Goal: Task Accomplishment & Management: Use online tool/utility

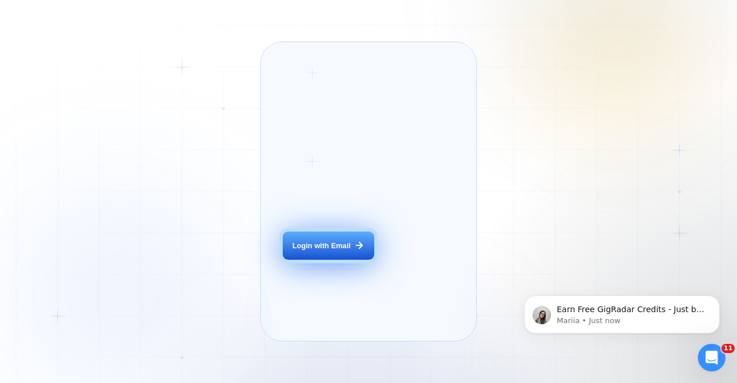
click at [321, 251] on div "Login with Email" at bounding box center [322, 246] width 58 height 10
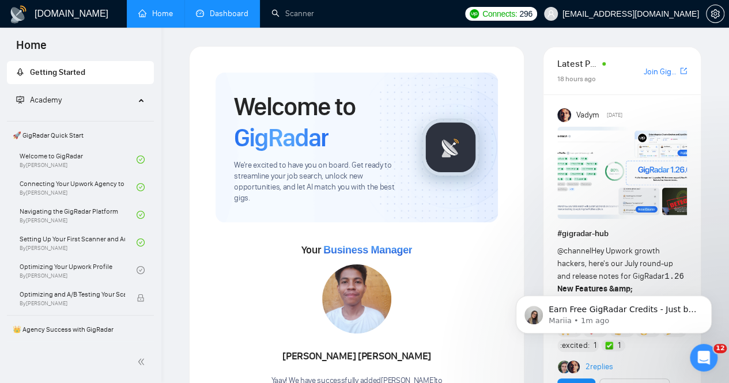
click at [241, 12] on link "Dashboard" at bounding box center [222, 14] width 52 height 10
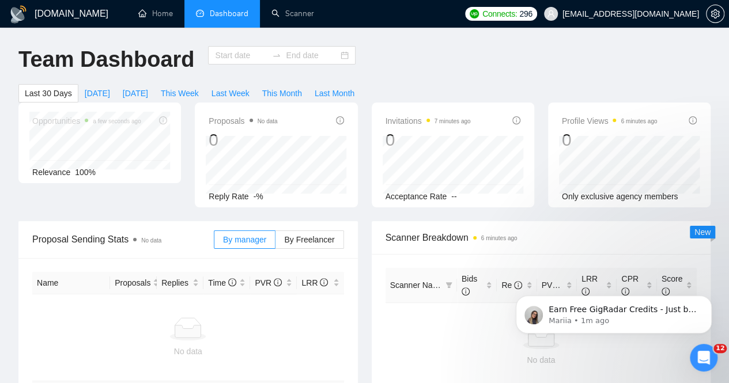
type input "[DATE]"
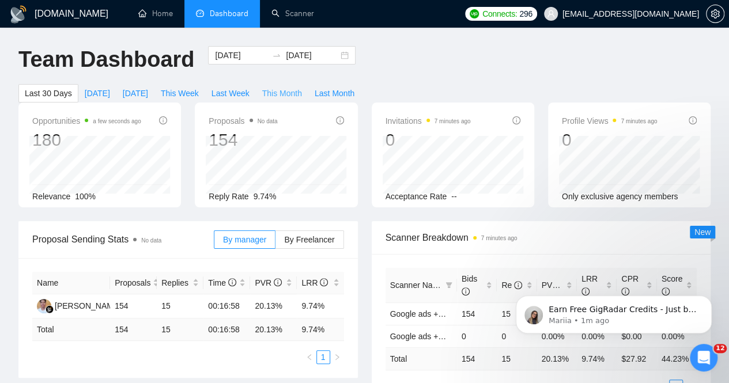
click at [302, 87] on span "This Month" at bounding box center [282, 93] width 40 height 13
type input "[DATE]"
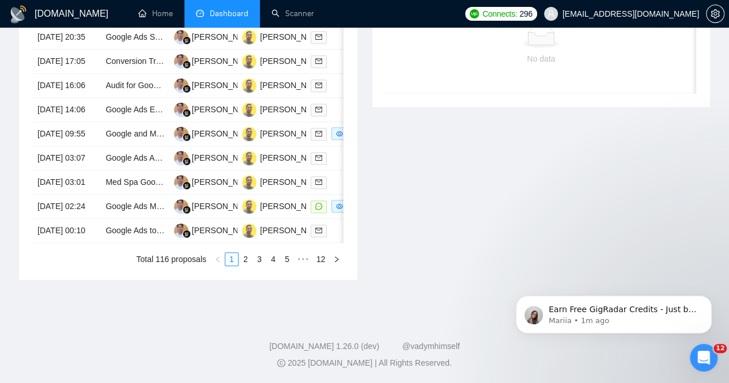
scroll to position [589, 0]
click at [337, 258] on icon "right" at bounding box center [336, 259] width 7 height 7
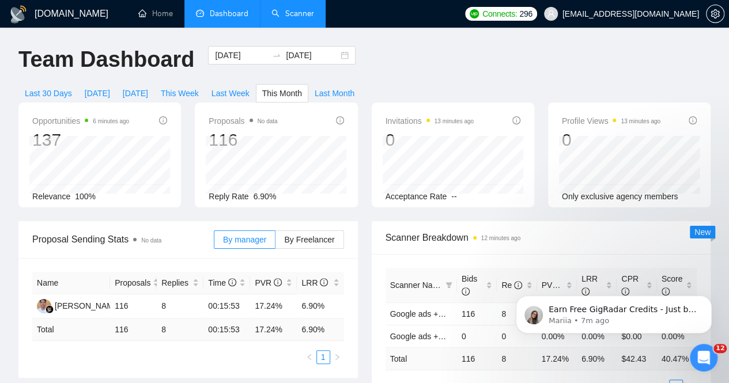
click at [302, 11] on link "Scanner" at bounding box center [292, 14] width 43 height 10
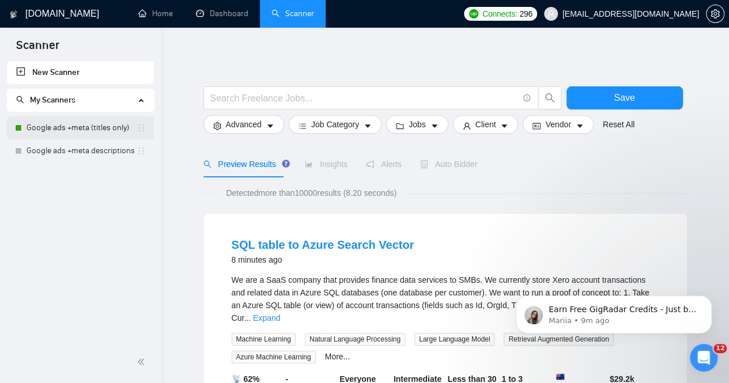
click at [94, 128] on link "Google ads +meta (titles only)" at bounding box center [82, 127] width 110 height 23
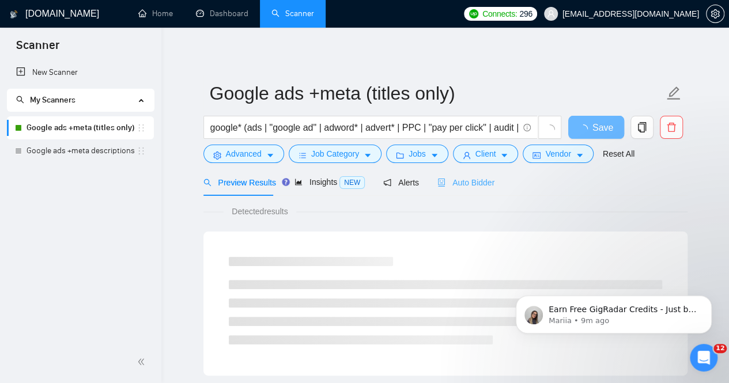
click at [466, 194] on div "Auto Bidder" at bounding box center [465, 182] width 57 height 27
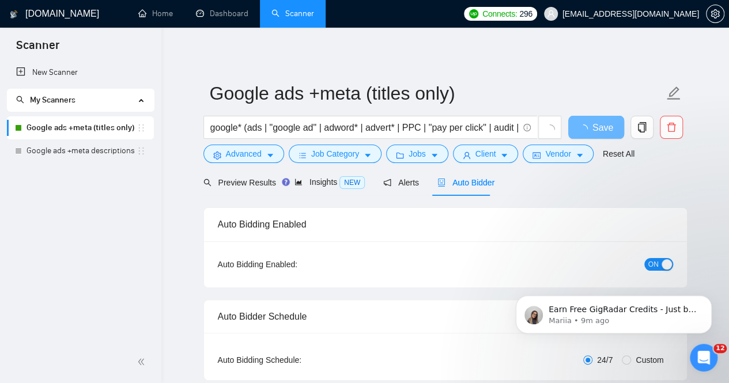
checkbox input "true"
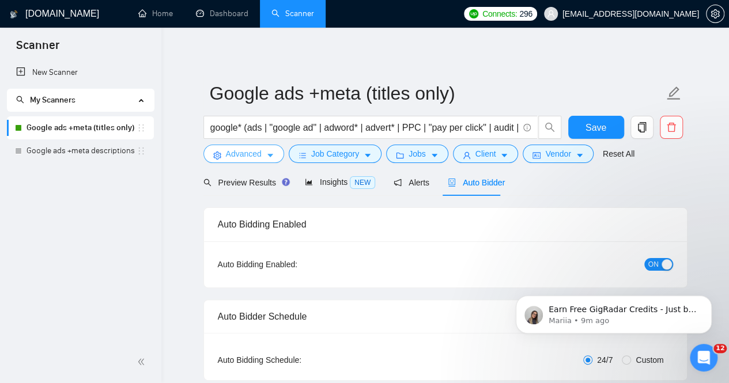
click at [249, 154] on span "Advanced" at bounding box center [244, 153] width 36 height 13
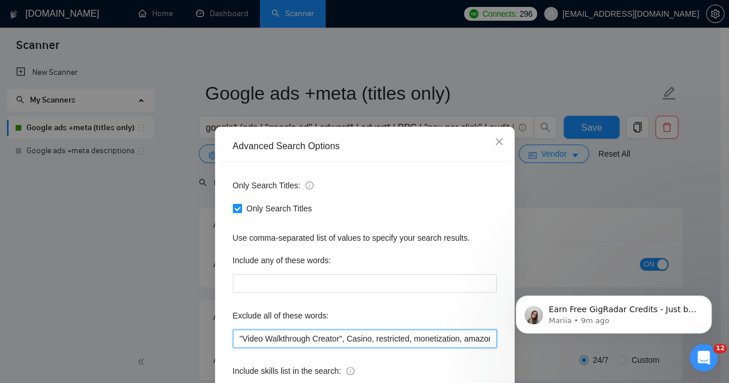
click at [301, 336] on input ""Video Walkthrough Creator", Casino, restricted, monetization, amazon, suspende…" at bounding box center [365, 339] width 264 height 18
drag, startPoint x: 271, startPoint y: 336, endPoint x: 612, endPoint y: 357, distance: 341.7
click at [612, 357] on div "Advanced Search Options Only Search Titles: Only Search Titles Use comma-separa…" at bounding box center [364, 191] width 729 height 383
click at [489, 338] on input ""Video Walkthrough Creator", Casino, restricted, monetization, amazon, suspende…" at bounding box center [365, 339] width 264 height 18
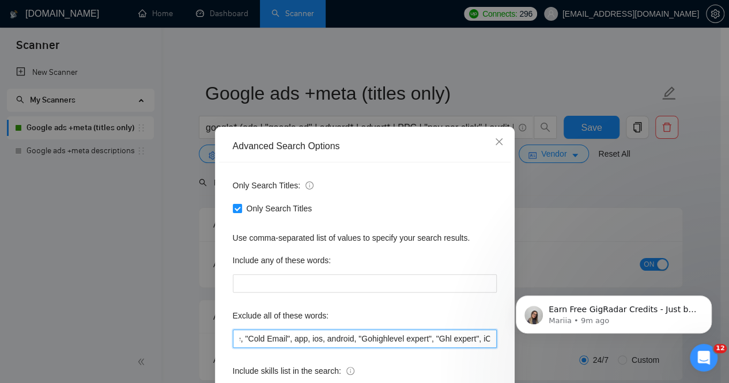
type input ""Video Walkthrough Creator", Casino, restricted, monetization, amazon, suspende…"
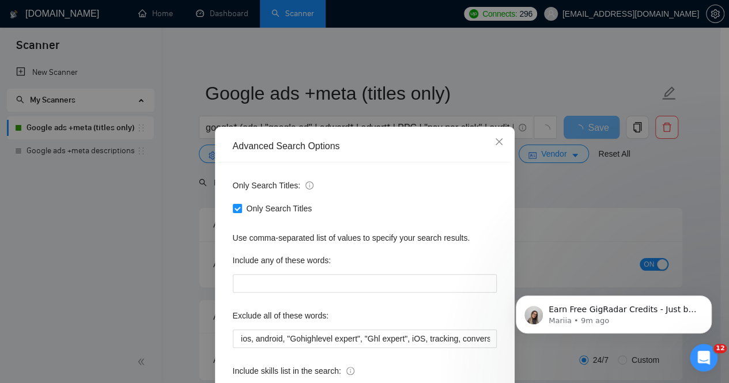
click at [491, 256] on div "Include any of these words:" at bounding box center [365, 262] width 264 height 23
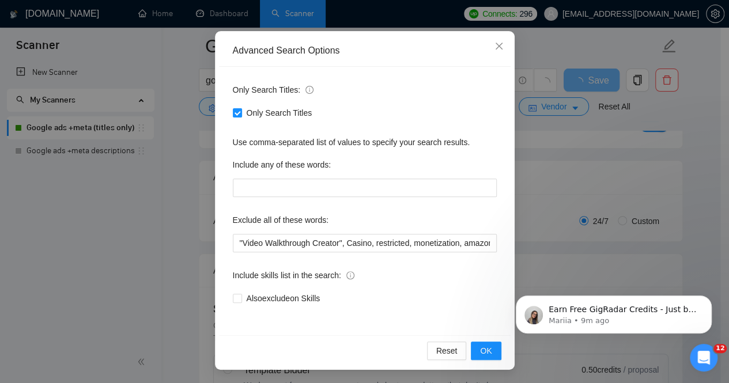
scroll to position [161, 0]
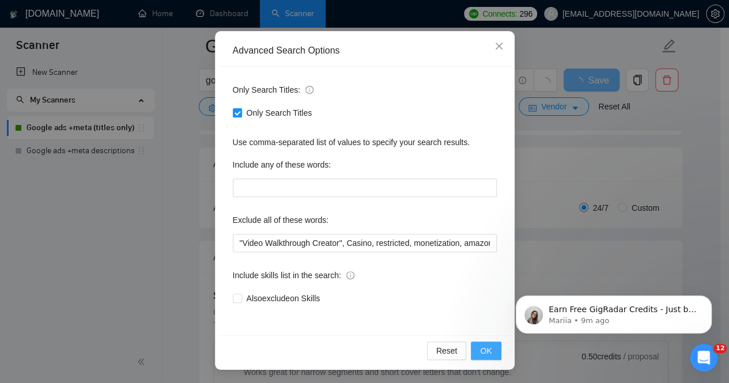
click at [482, 350] on span "OK" at bounding box center [486, 351] width 12 height 13
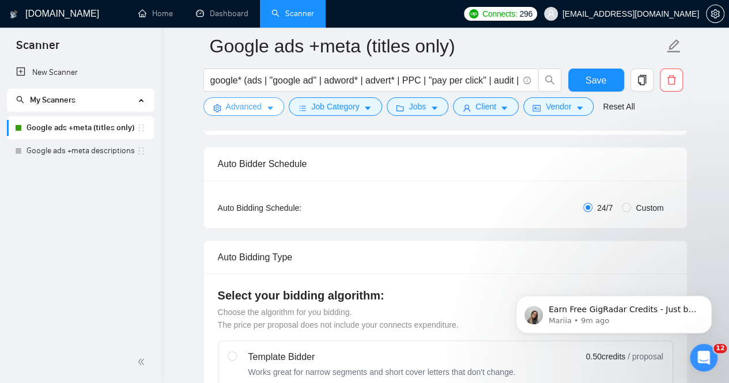
scroll to position [0, 0]
click at [603, 80] on span "Save" at bounding box center [595, 80] width 21 height 14
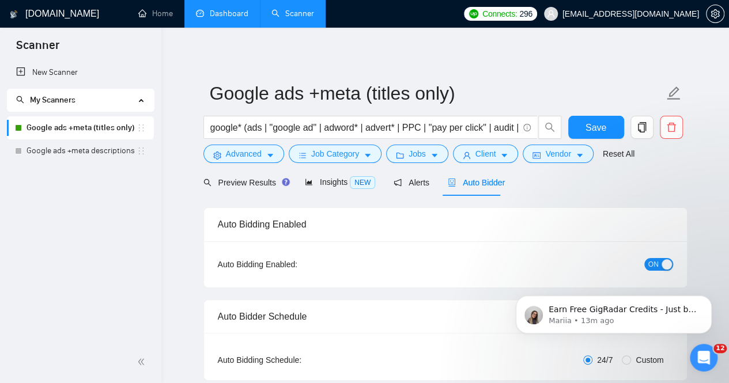
click at [233, 9] on link "Dashboard" at bounding box center [222, 14] width 52 height 10
